Goal: Task Accomplishment & Management: Manage account settings

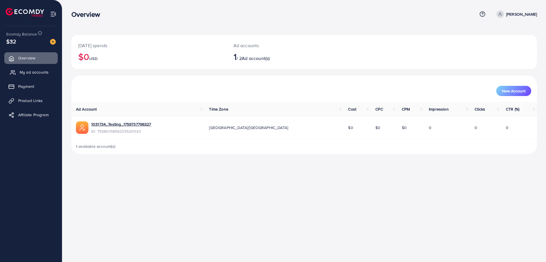
click at [38, 72] on span "My ad accounts" at bounding box center [34, 72] width 29 height 6
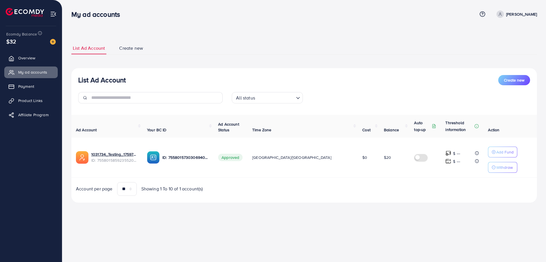
click at [359, 59] on div "List Ad Account Create new List Ad Account Create new All status Loading... Ad …" at bounding box center [303, 122] width 465 height 161
click at [20, 91] on link "Payment" at bounding box center [30, 86] width 53 height 11
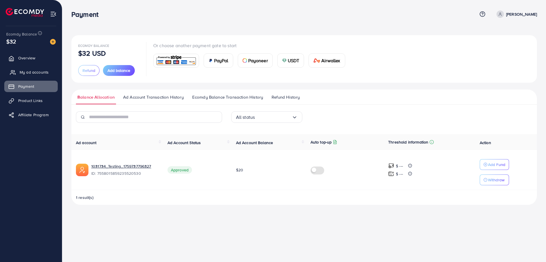
click at [30, 76] on link "My ad accounts" at bounding box center [30, 71] width 53 height 11
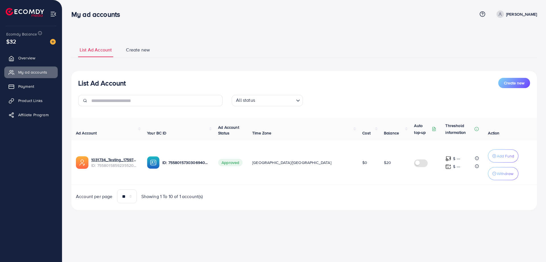
click at [313, 75] on div "List Ad Account Create new All status Loading... Ad Account Your BC ID Ad Accou…" at bounding box center [303, 140] width 465 height 139
